Goal: Information Seeking & Learning: Learn about a topic

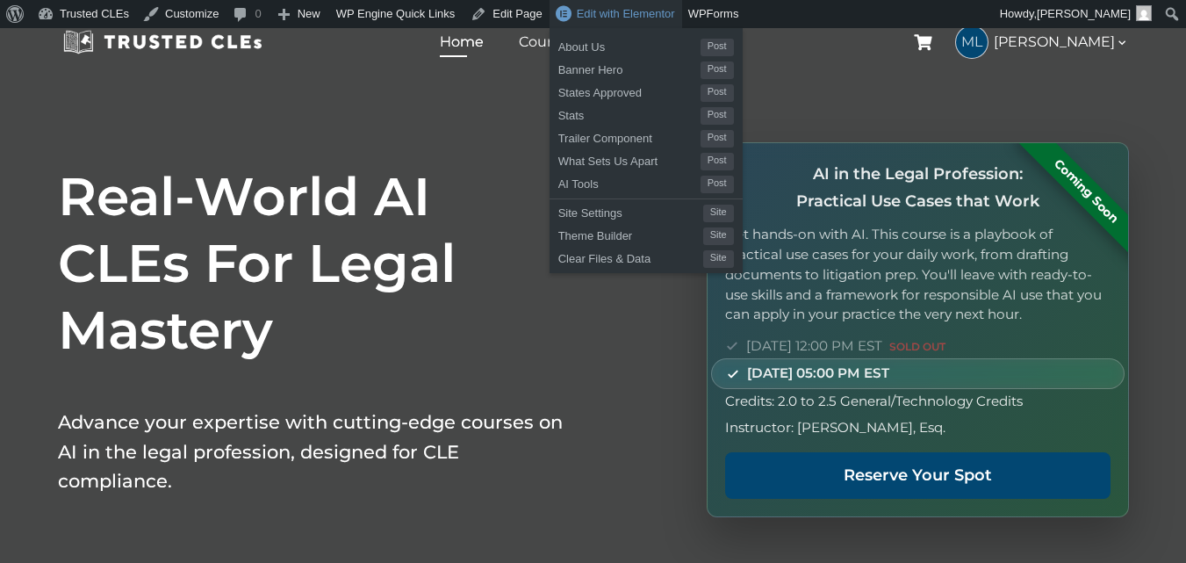
click at [590, 17] on span "Edit with Elementor" at bounding box center [626, 13] width 98 height 13
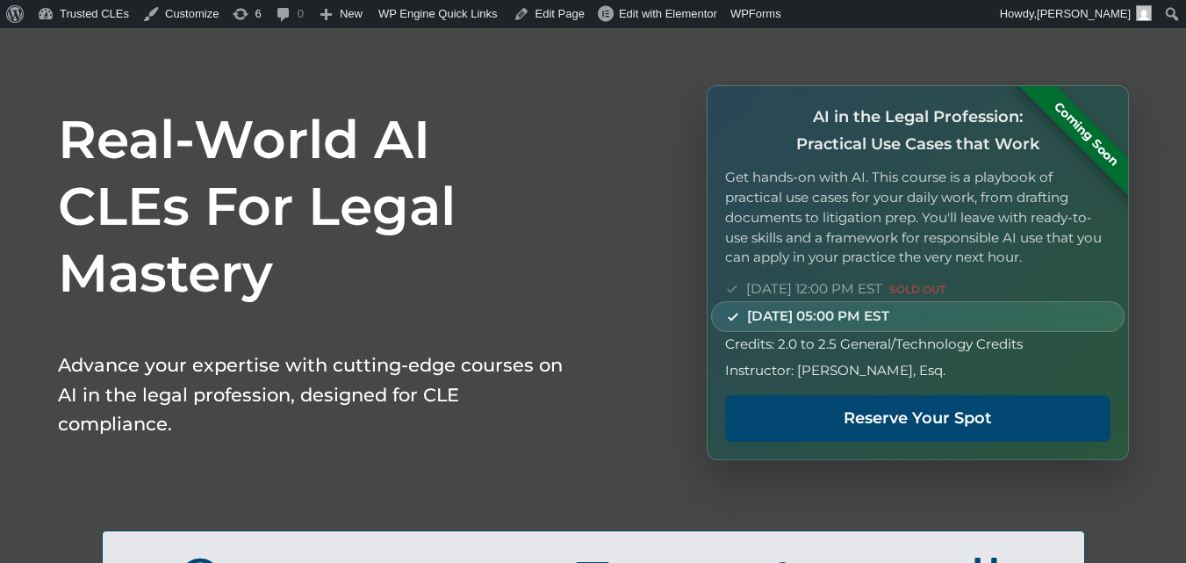
scroll to position [88, 0]
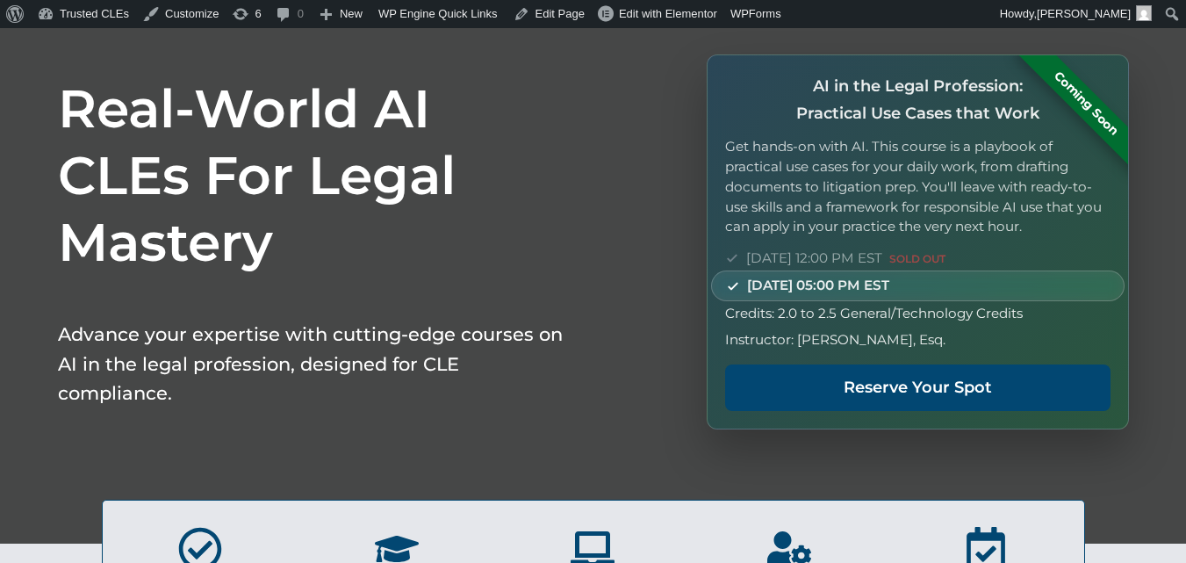
click at [240, 115] on h1 "Real-World AI CLEs For Legal Mastery" at bounding box center [312, 175] width 509 height 200
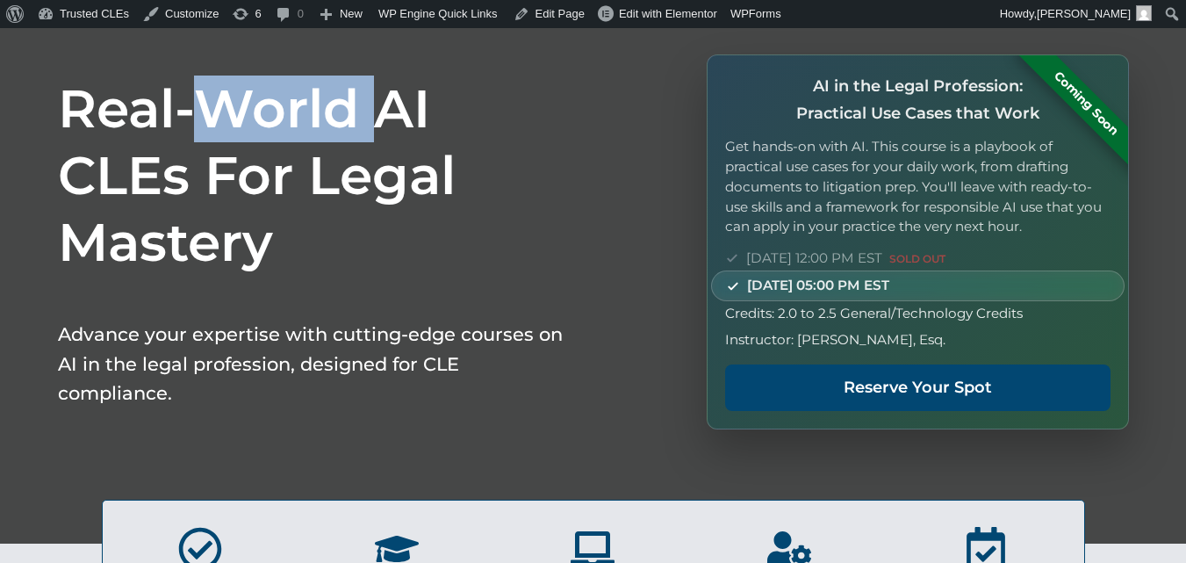
click at [240, 115] on h1 "Real-World AI CLEs For Legal Mastery" at bounding box center [312, 175] width 509 height 200
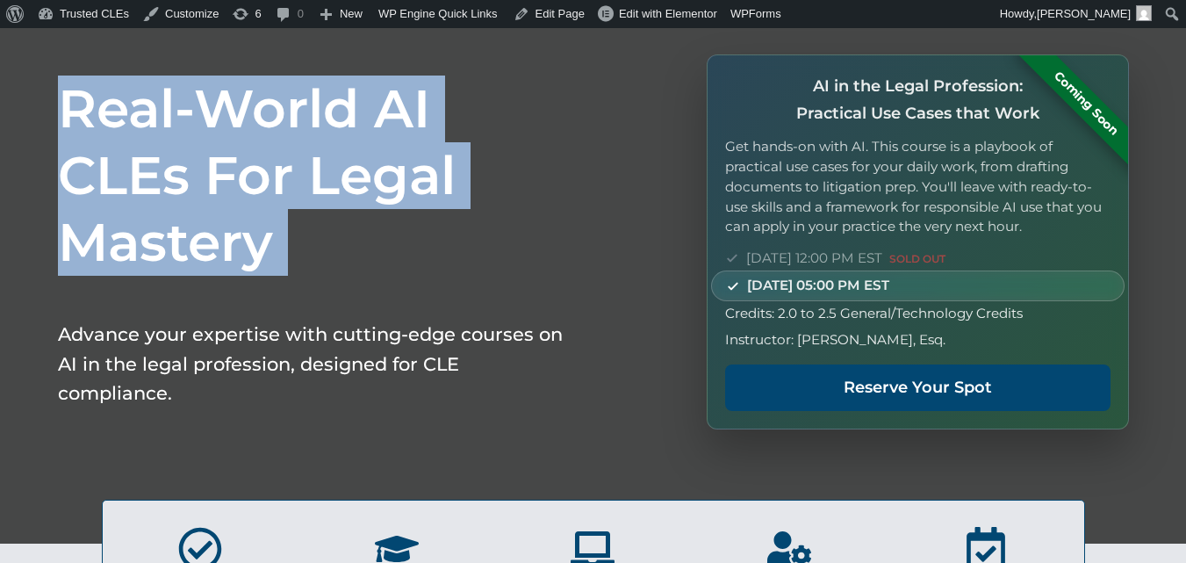
click at [240, 115] on h1 "Real-World AI CLEs For Legal Mastery" at bounding box center [312, 175] width 509 height 200
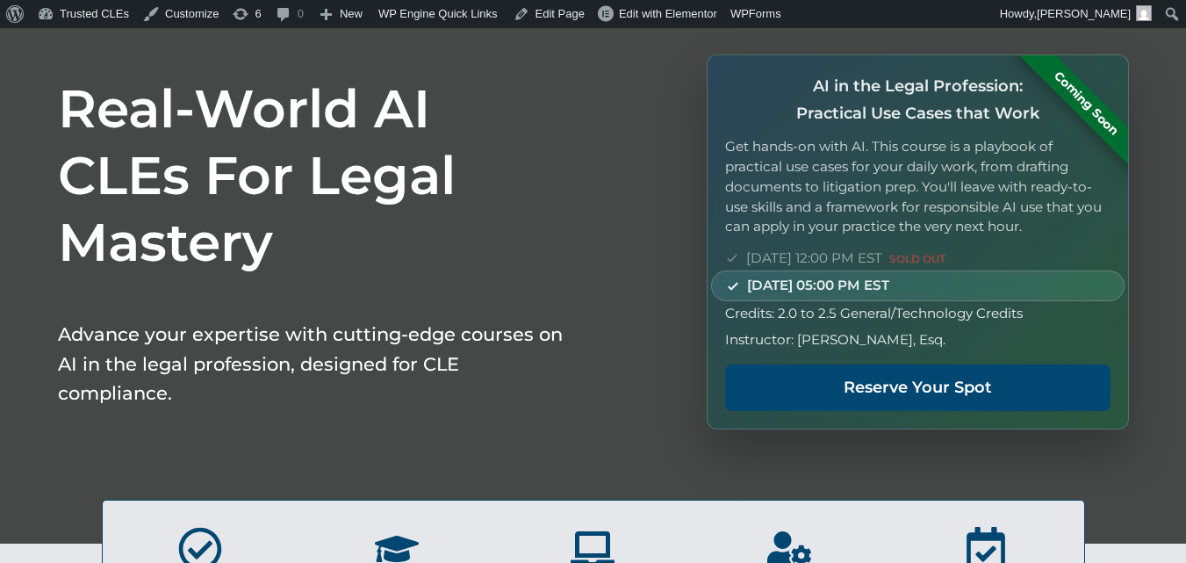
scroll to position [0, 0]
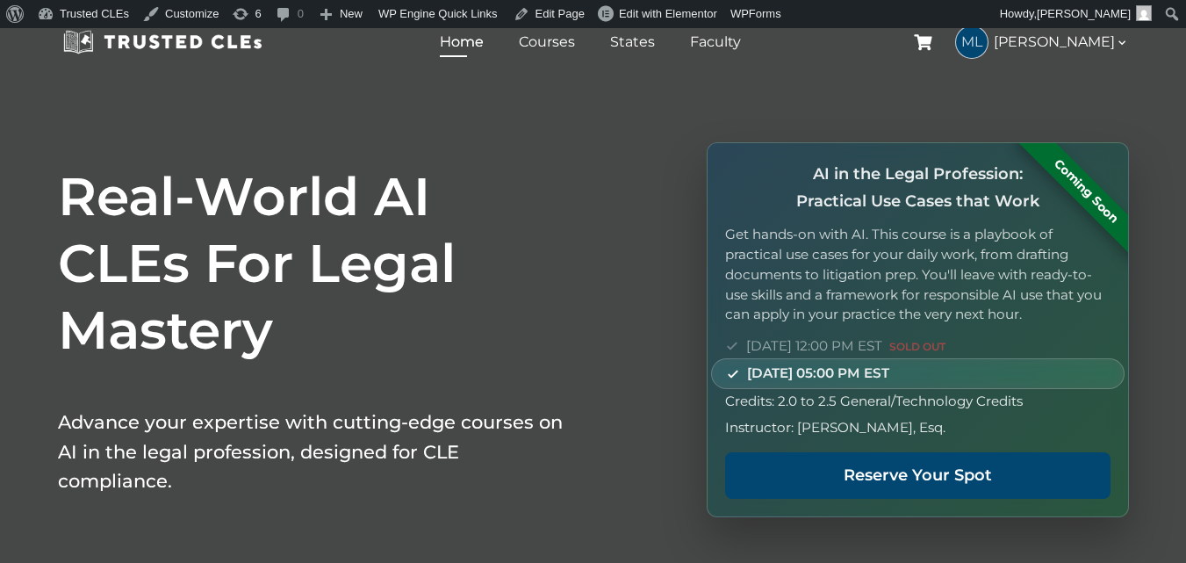
drag, startPoint x: 234, startPoint y: 291, endPoint x: 208, endPoint y: 161, distance: 133.4
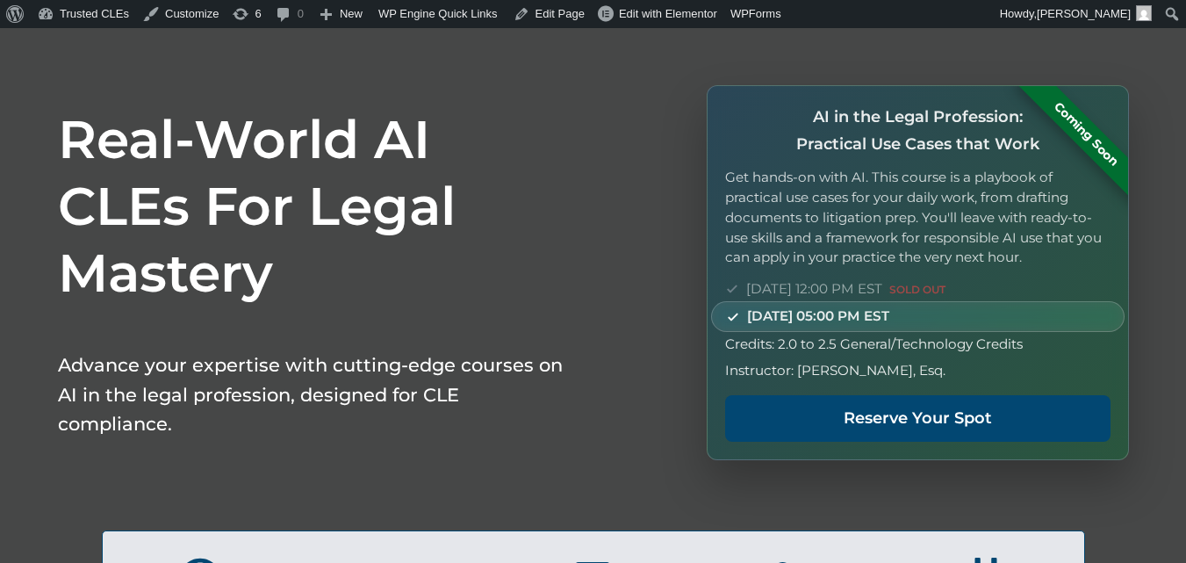
scroll to position [88, 0]
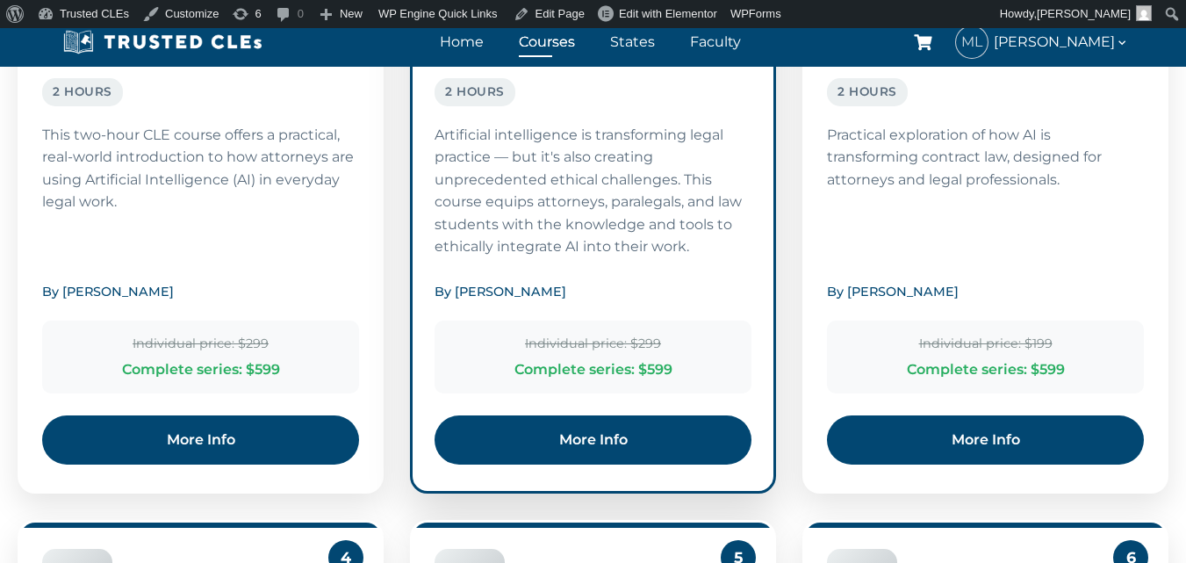
scroll to position [2512, 0]
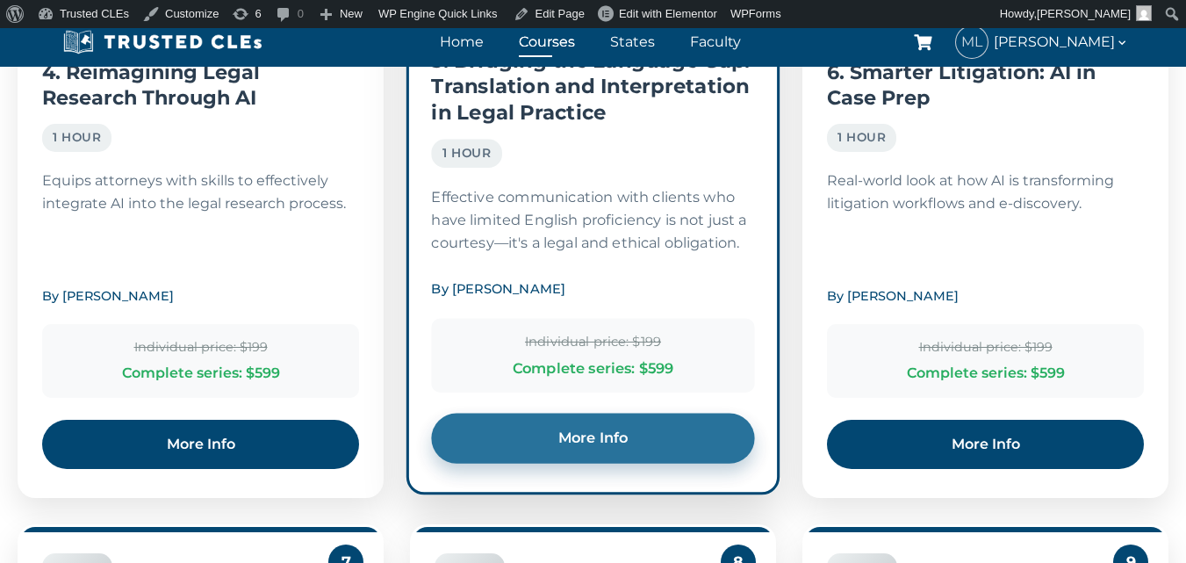
click at [527, 441] on link "More Info" at bounding box center [592, 438] width 323 height 50
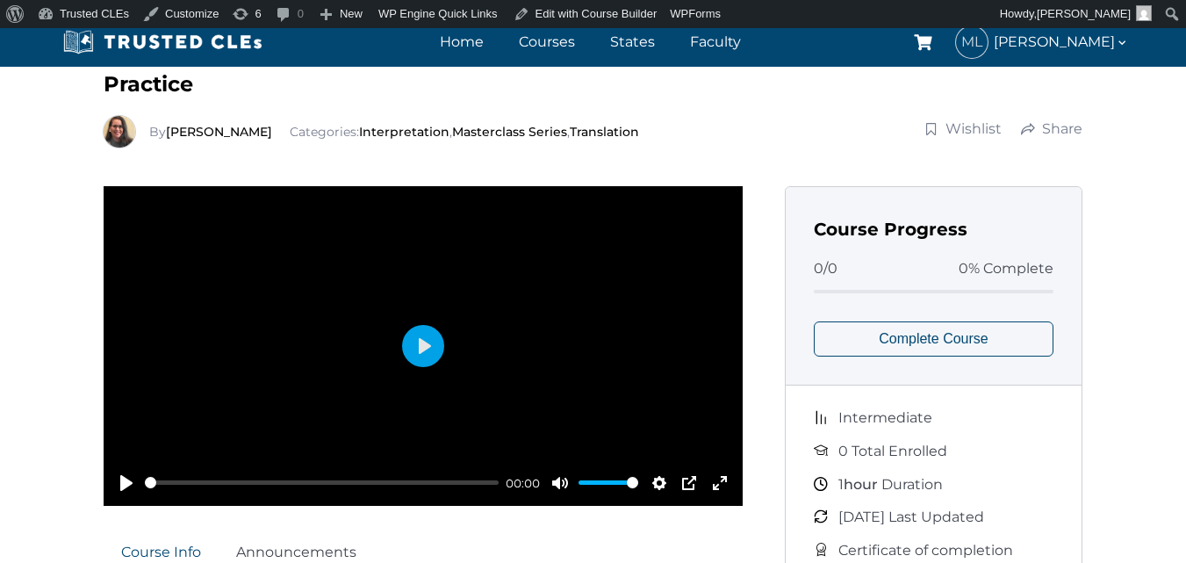
scroll to position [176, 0]
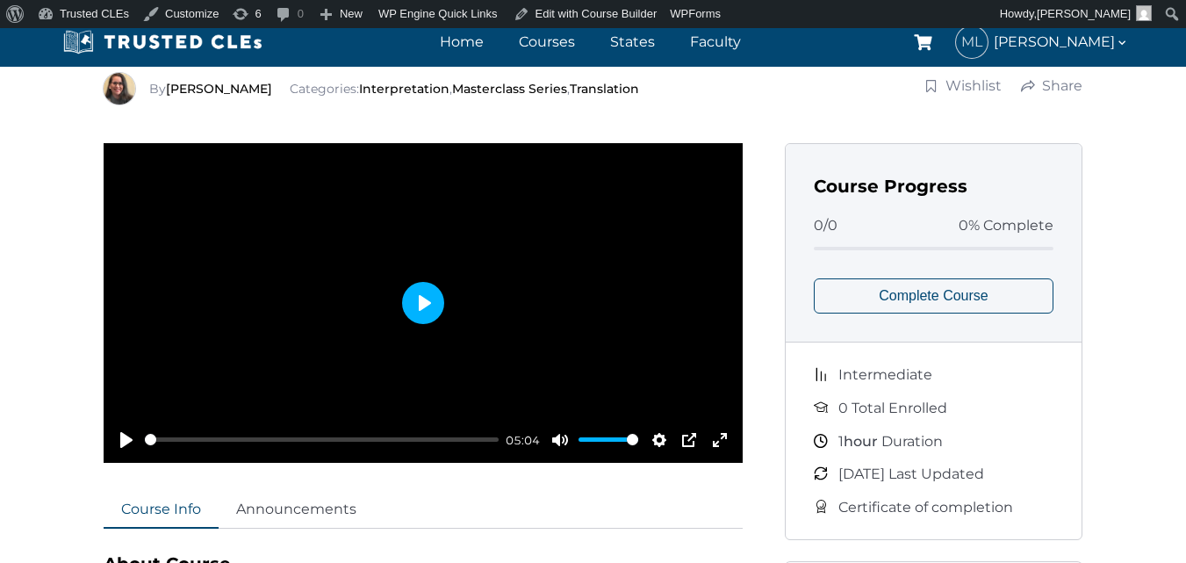
click at [440, 320] on button "Play" at bounding box center [423, 303] width 42 height 42
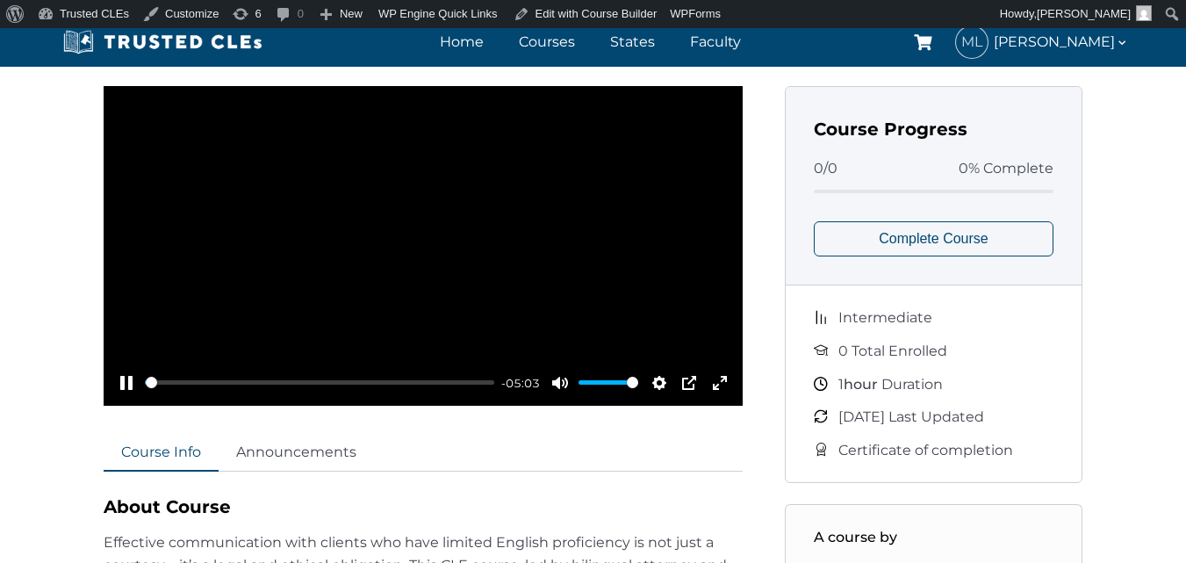
scroll to position [263, 0]
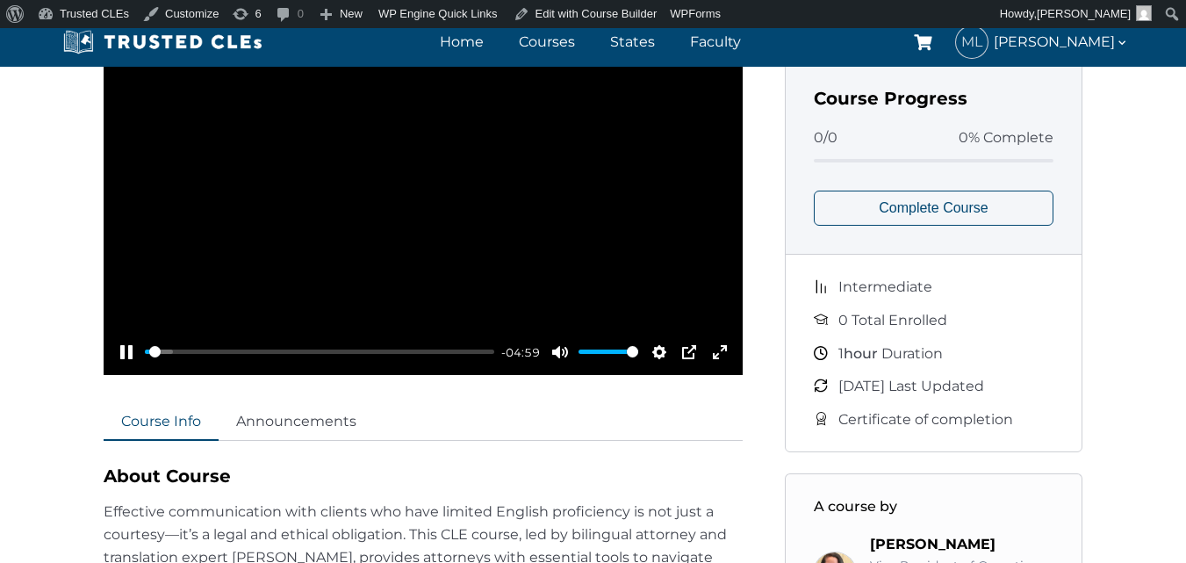
click at [470, 231] on div at bounding box center [423, 214] width 639 height 319
type input "1.51"
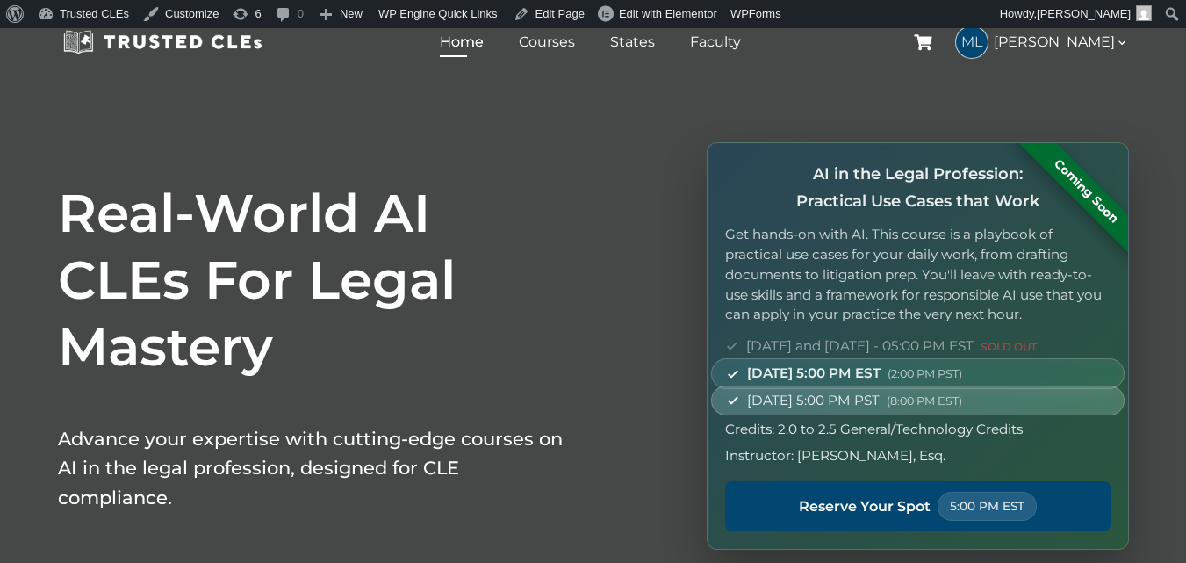
click at [894, 395] on span "[DATE] 5:00 PM PST (8:00 PM EST)" at bounding box center [854, 400] width 215 height 21
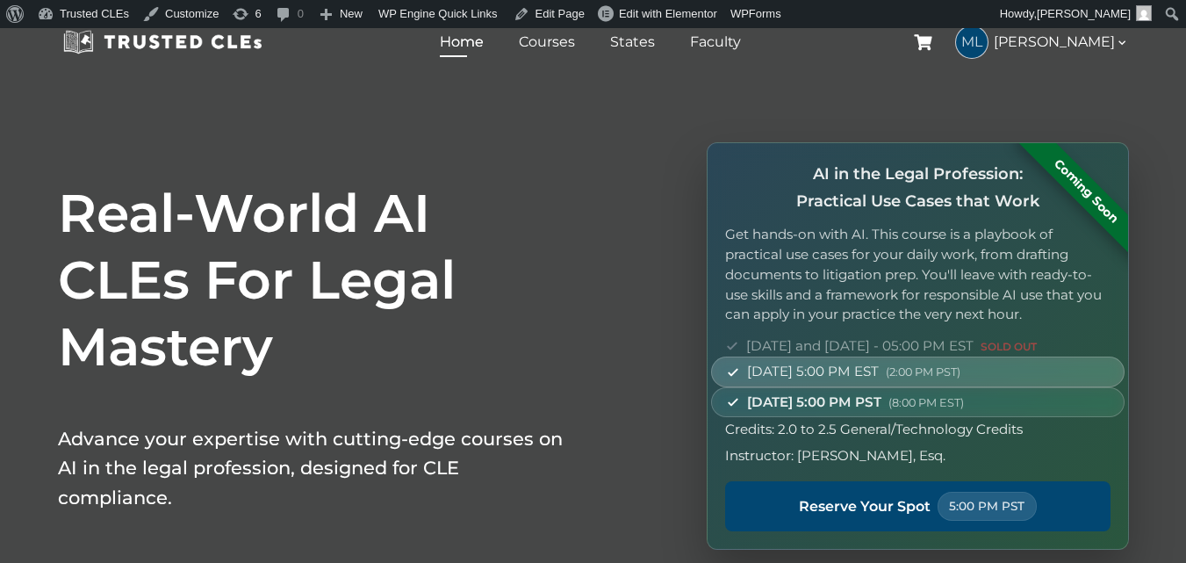
click at [888, 376] on span "[DATE] 5:00 PM EST (2:00 PM PST)" at bounding box center [853, 371] width 213 height 21
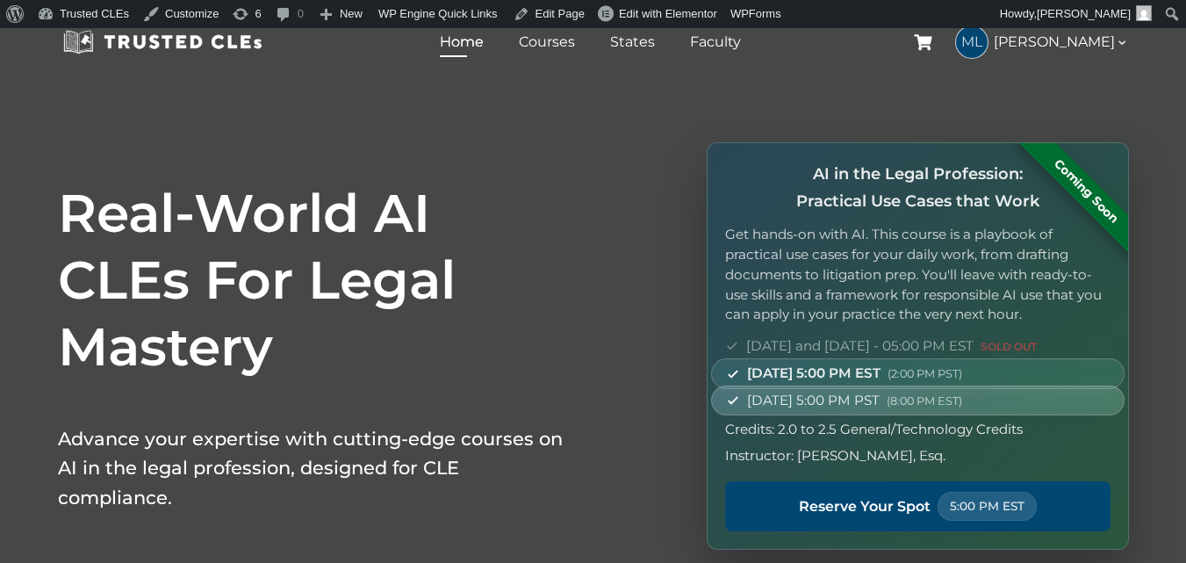
click at [890, 404] on span "[DATE] 5:00 PM PST (8:00 PM EST)" at bounding box center [854, 400] width 215 height 21
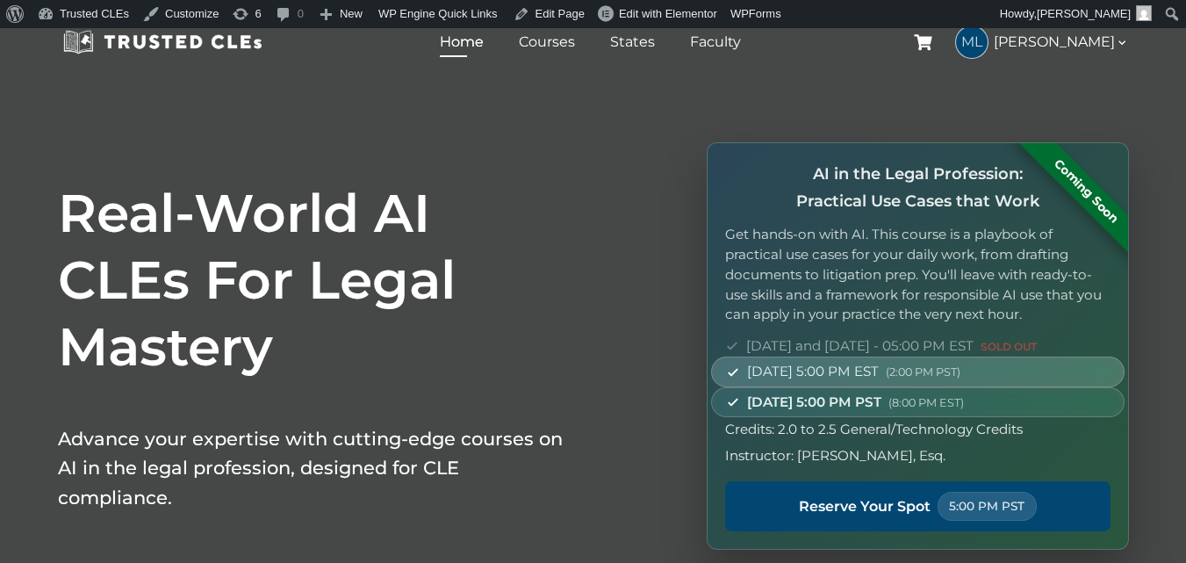
click at [898, 381] on span "[DATE] 5:00 PM EST (2:00 PM PST)" at bounding box center [853, 371] width 213 height 21
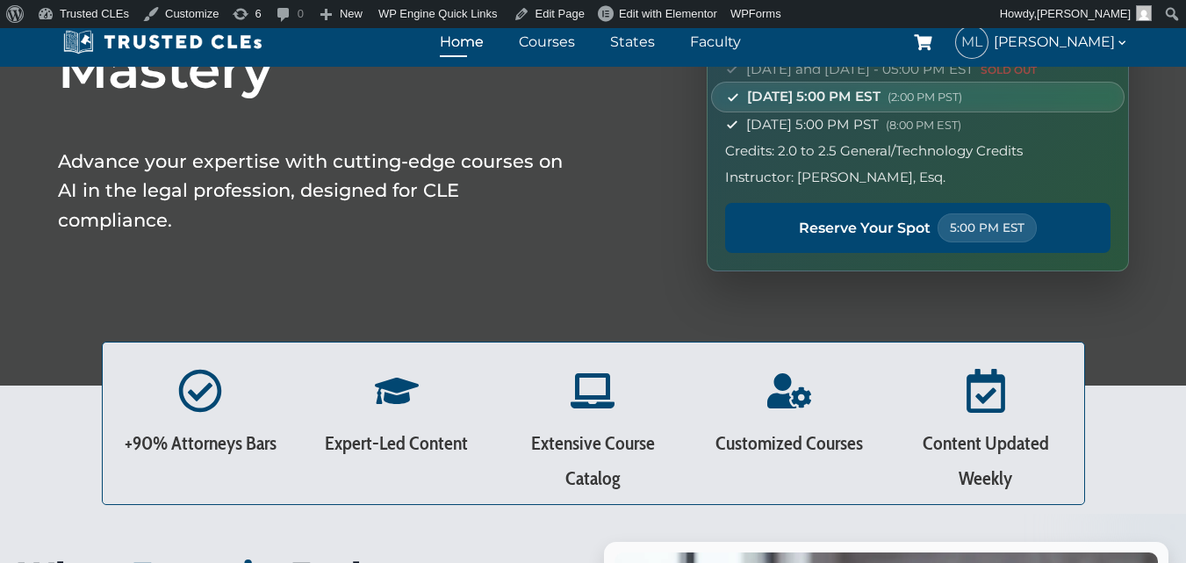
scroll to position [351, 0]
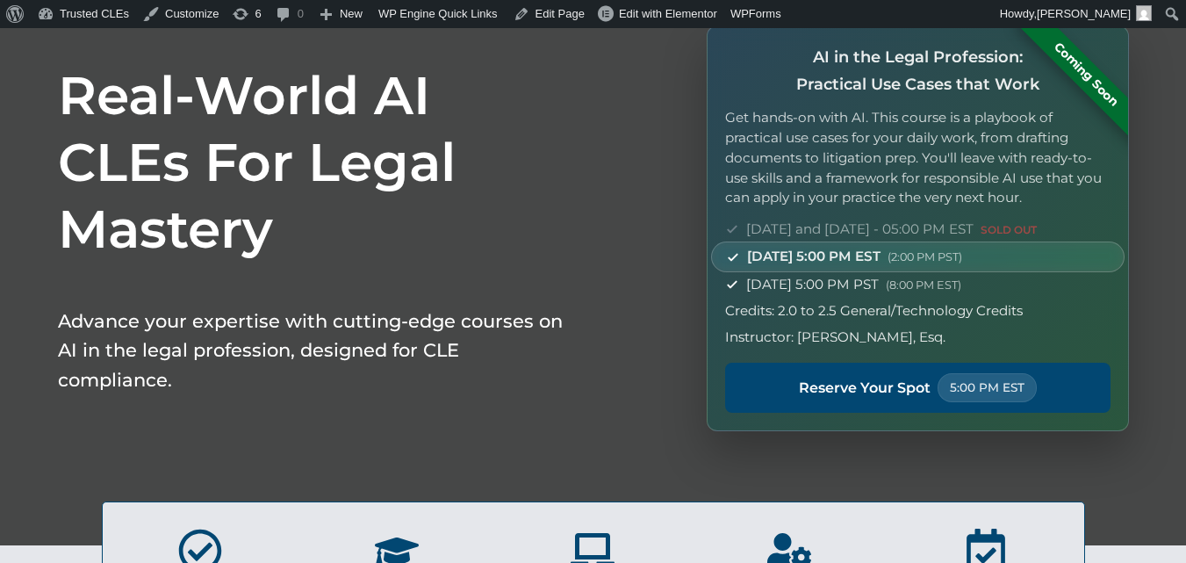
scroll to position [0, 0]
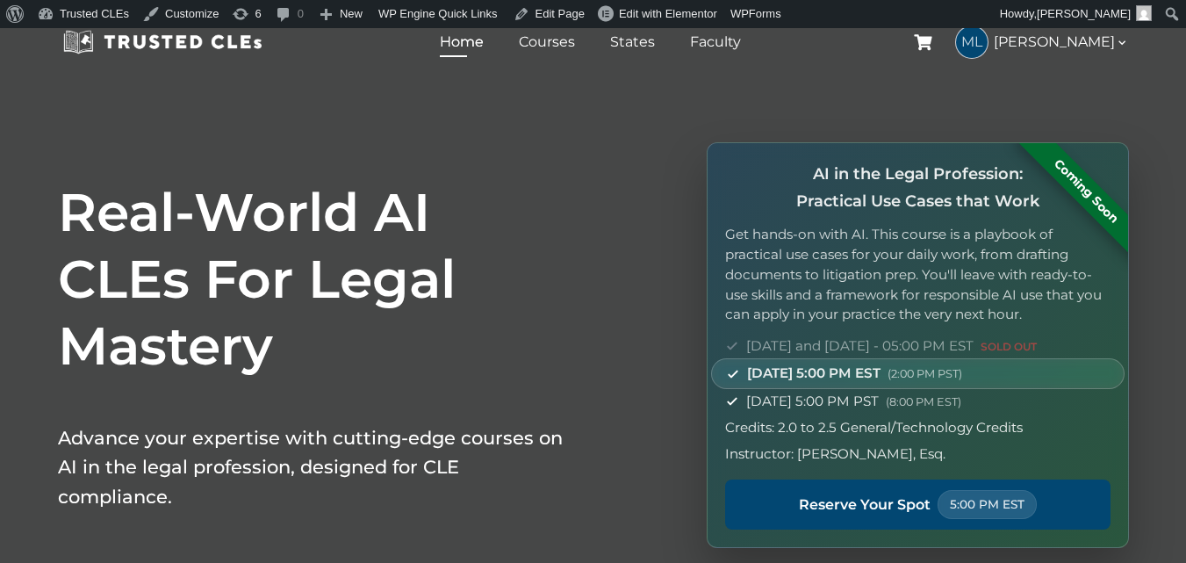
click at [811, 243] on p "Get hands-on with AI. This course is a playbook of practical use cases for your…" at bounding box center [917, 275] width 384 height 100
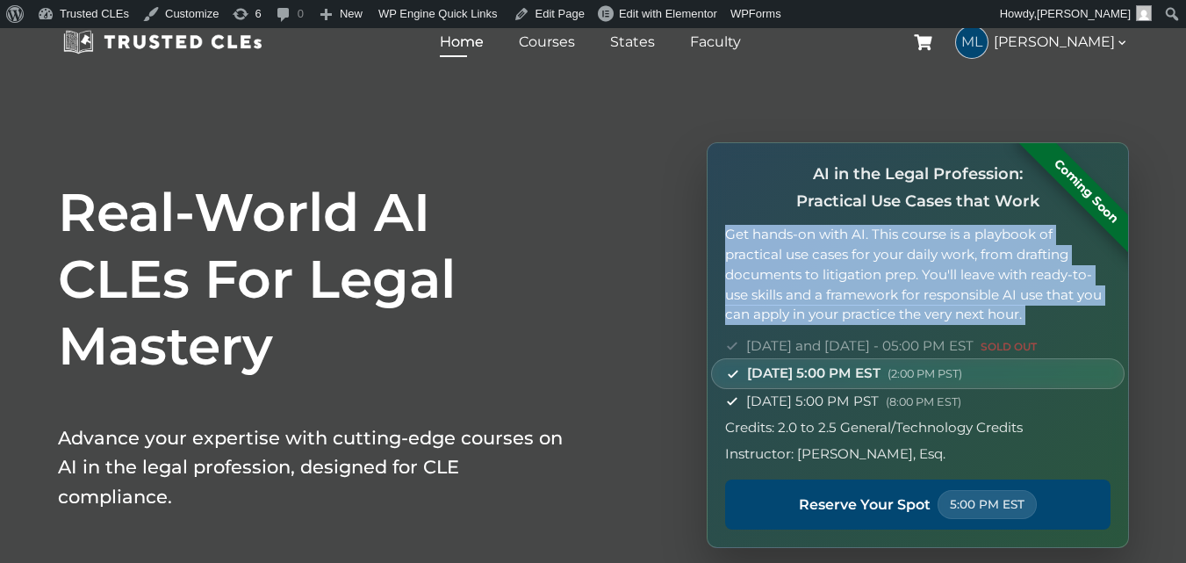
drag, startPoint x: 811, startPoint y: 243, endPoint x: 832, endPoint y: 268, distance: 32.4
click at [832, 268] on p "Get hands-on with AI. This course is a playbook of practical use cases for your…" at bounding box center [917, 275] width 384 height 100
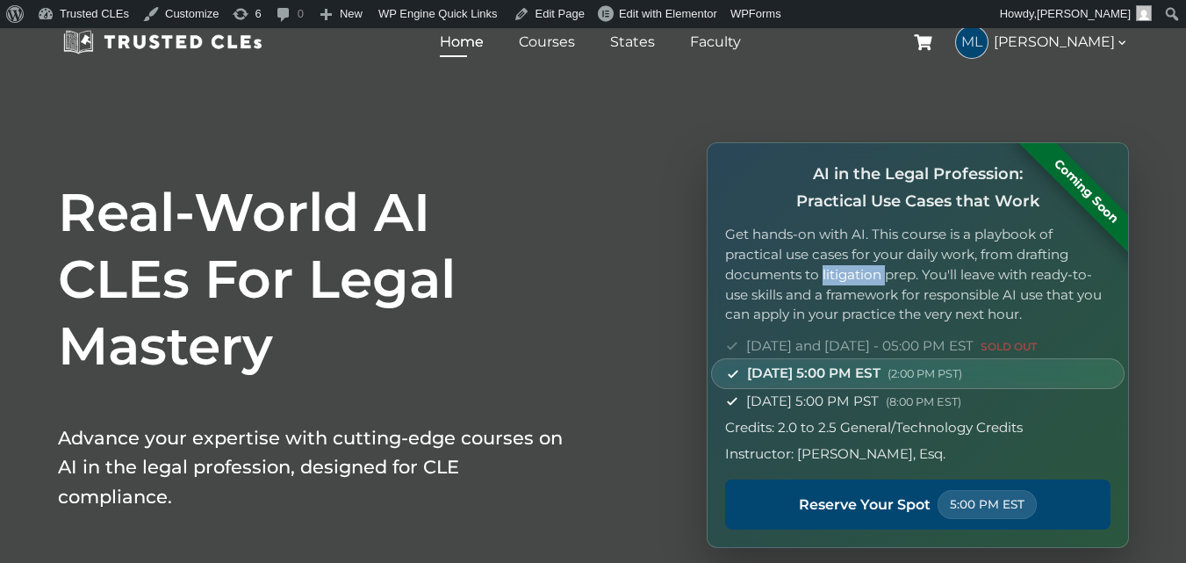
click at [832, 268] on p "Get hands-on with AI. This course is a playbook of practical use cases for your…" at bounding box center [917, 275] width 384 height 100
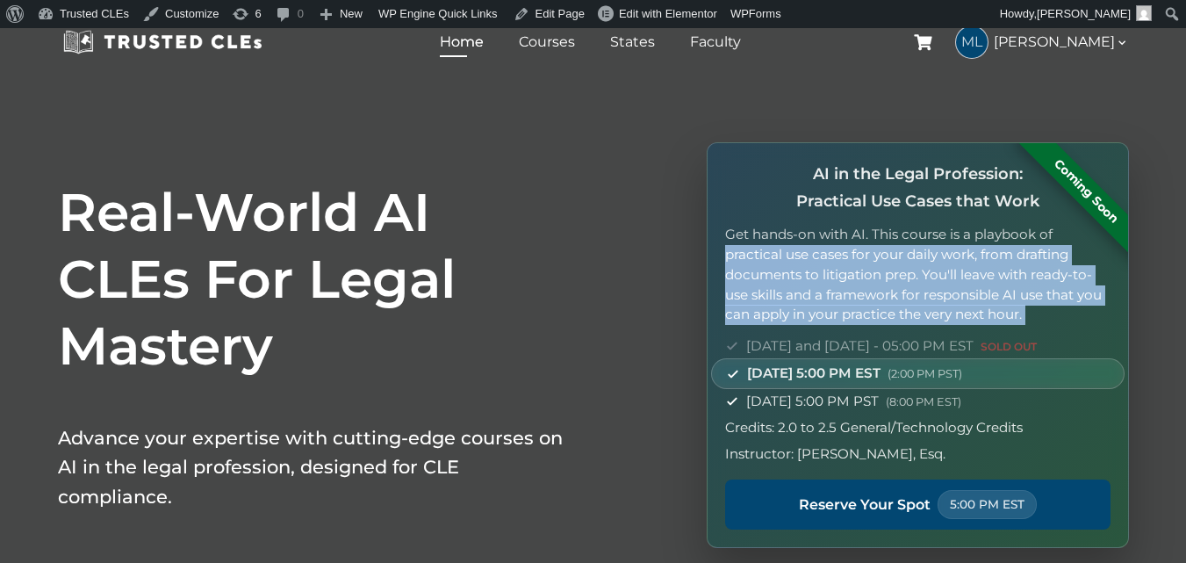
click at [832, 268] on p "Get hands-on with AI. This course is a playbook of practical use cases for your…" at bounding box center [917, 275] width 384 height 100
